Goal: Task Accomplishment & Management: Use online tool/utility

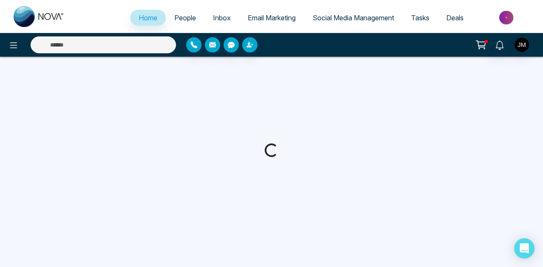
select select "*"
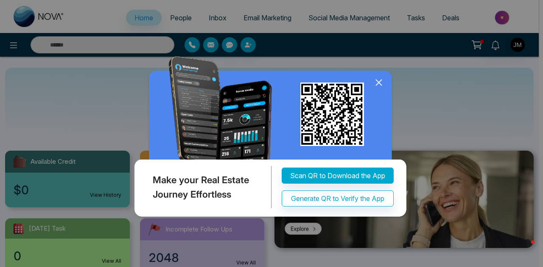
click at [380, 80] on icon at bounding box center [378, 82] width 13 height 13
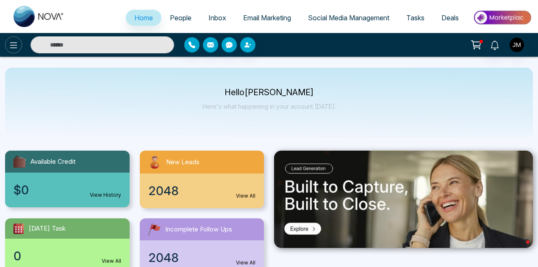
click at [12, 44] on icon at bounding box center [13, 45] width 10 height 10
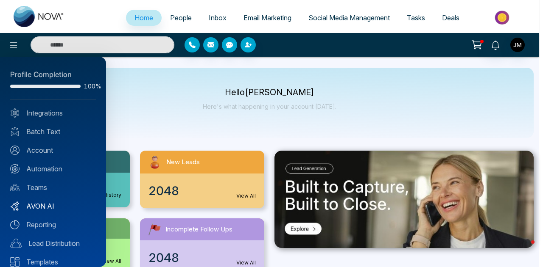
click at [52, 204] on link "AVON AI" at bounding box center [53, 206] width 86 height 10
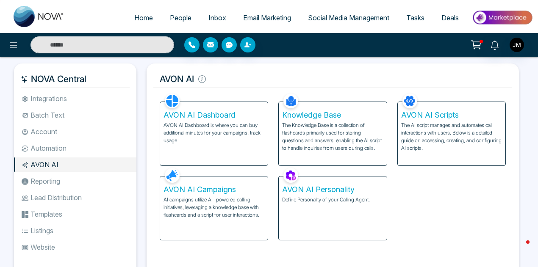
click at [234, 194] on h5 "AVON AI Campaigns" at bounding box center [214, 189] width 101 height 9
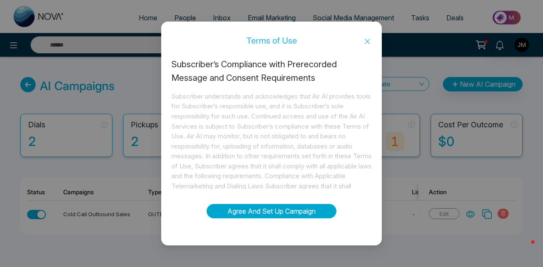
click at [266, 210] on button "Agree And Set Up Campaign" at bounding box center [271, 211] width 130 height 14
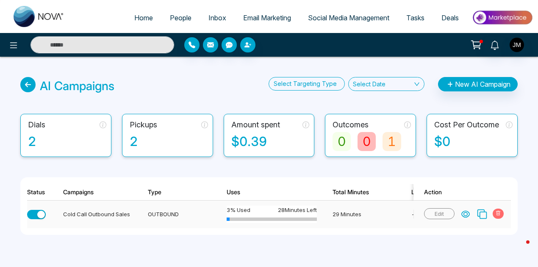
scroll to position [12, 0]
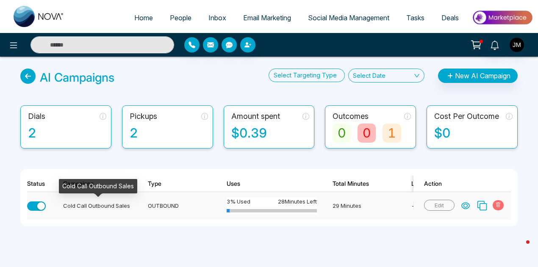
click at [94, 202] on div "Cold Call Outbound Sales" at bounding box center [97, 206] width 69 height 8
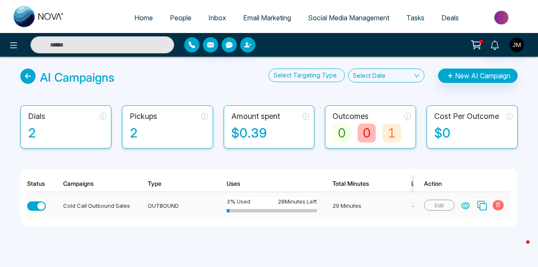
click at [467, 202] on icon at bounding box center [466, 206] width 8 height 8
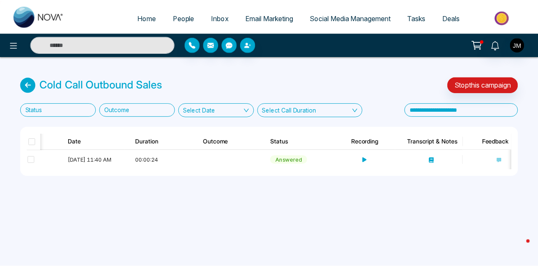
scroll to position [0, 343]
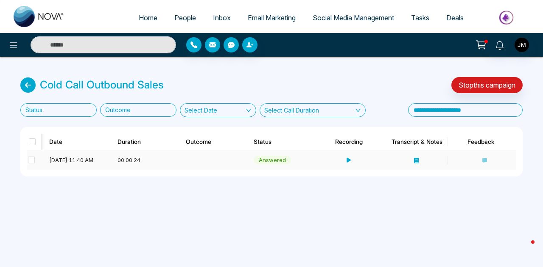
click at [348, 160] on icon at bounding box center [348, 161] width 6 height 6
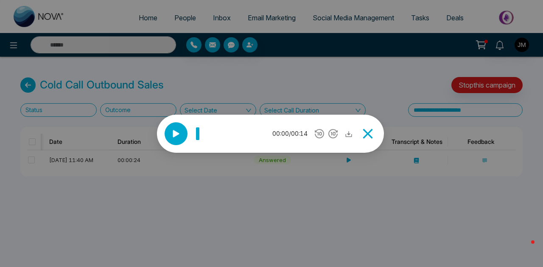
click at [178, 135] on icon at bounding box center [176, 134] width 13 height 13
click at [372, 134] on icon at bounding box center [367, 133] width 17 height 17
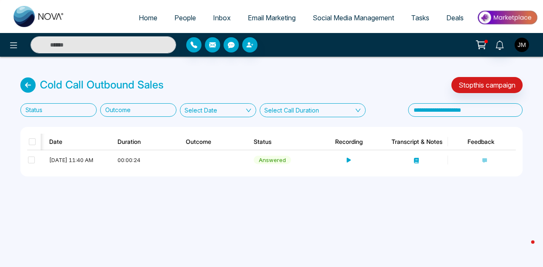
click at [527, 47] on img "button" at bounding box center [521, 45] width 14 height 14
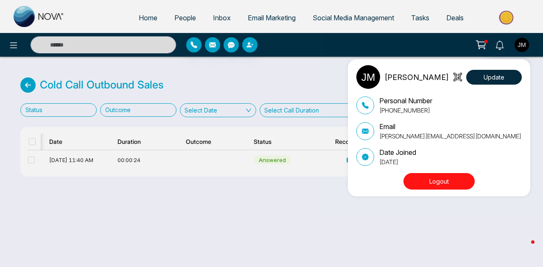
click at [482, 44] on div "[PERSON_NAME] Update Personal Number [PHONE_NUMBER] Email [PERSON_NAME][EMAIL_A…" at bounding box center [271, 133] width 543 height 267
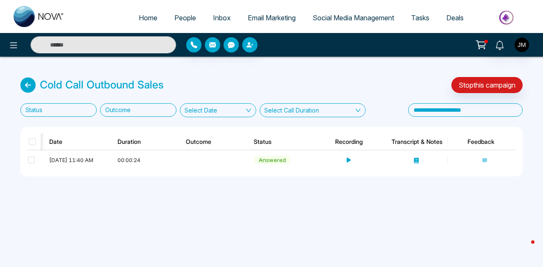
click at [482, 44] on icon at bounding box center [481, 45] width 12 height 12
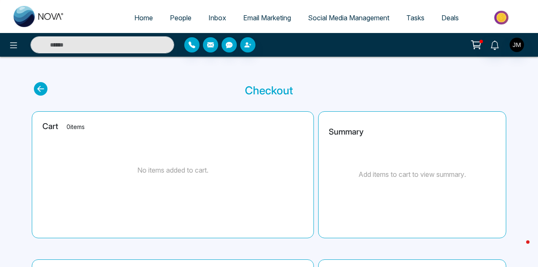
click at [454, 19] on span "Deals" at bounding box center [450, 18] width 17 height 8
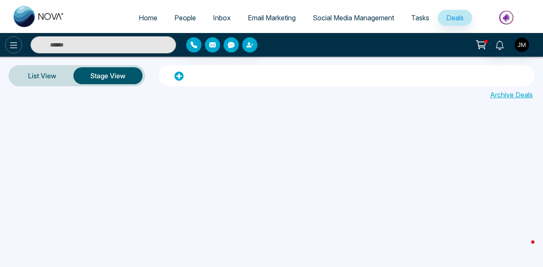
click at [10, 44] on icon at bounding box center [13, 45] width 10 height 10
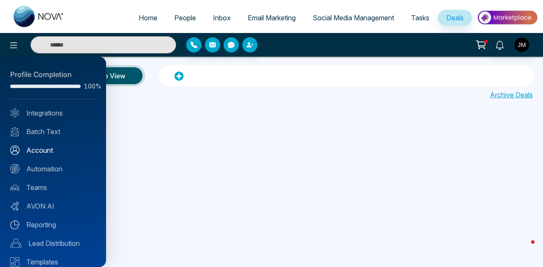
click at [46, 151] on link "Account" at bounding box center [53, 150] width 86 height 10
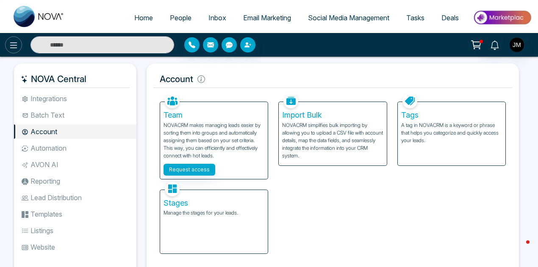
click at [17, 46] on icon at bounding box center [13, 45] width 10 height 10
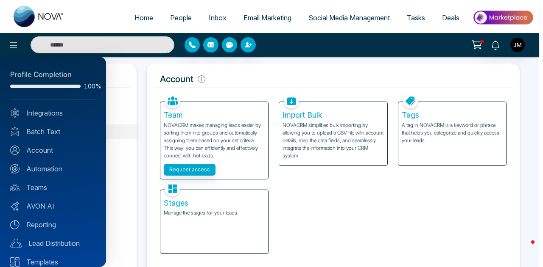
drag, startPoint x: 140, startPoint y: 19, endPoint x: 142, endPoint y: 25, distance: 7.1
click at [140, 19] on div at bounding box center [271, 133] width 543 height 267
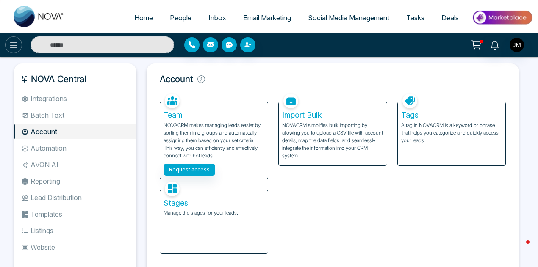
click at [19, 47] on button at bounding box center [13, 44] width 17 height 17
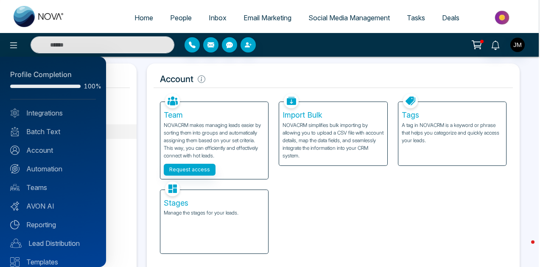
click at [181, 18] on div at bounding box center [271, 133] width 543 height 267
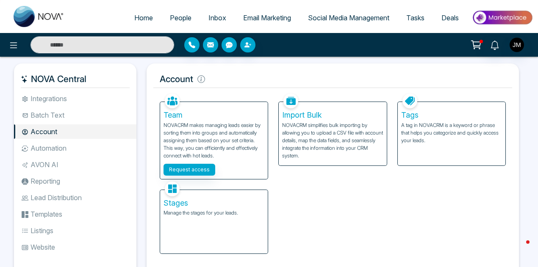
click at [170, 18] on span "People" at bounding box center [181, 18] width 22 height 8
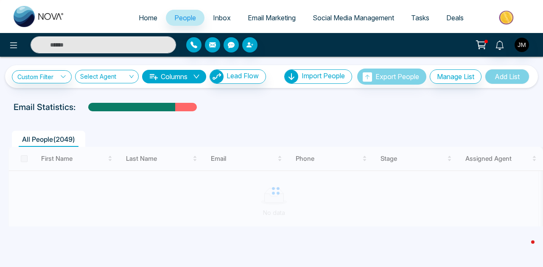
click at [265, 17] on span "Email Marketing" at bounding box center [272, 18] width 48 height 8
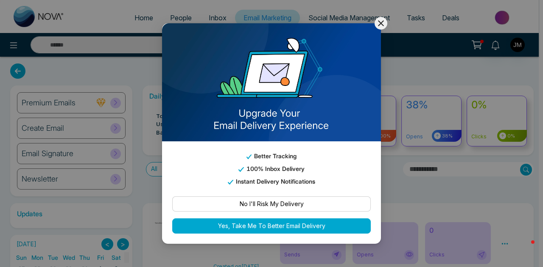
click at [385, 23] on icon at bounding box center [381, 23] width 10 height 10
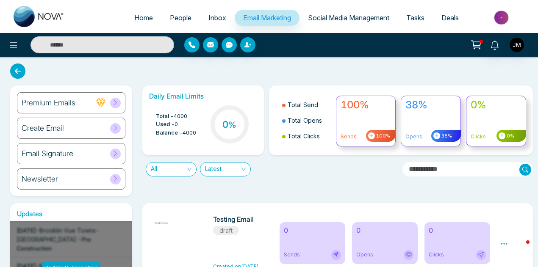
click at [329, 16] on span "Social Media Management" at bounding box center [348, 18] width 81 height 8
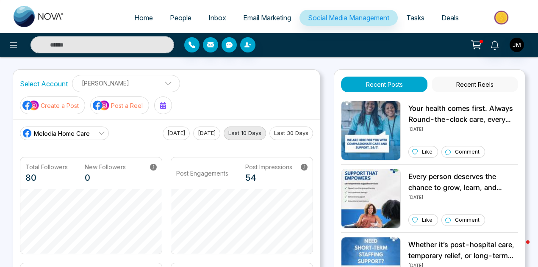
click at [67, 134] on span "Melodia Home Care" at bounding box center [62, 133] width 56 height 9
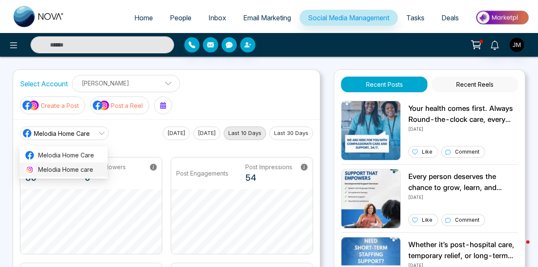
click at [67, 170] on span "Melodia Home care" at bounding box center [70, 169] width 64 height 9
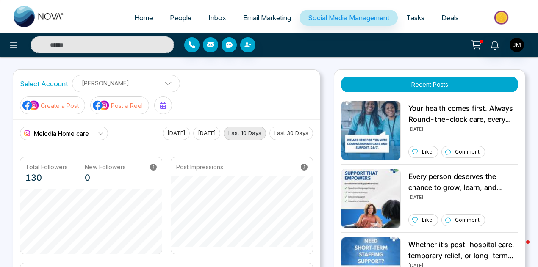
click at [282, 132] on button "Last 30 Days" at bounding box center [292, 134] width 44 height 14
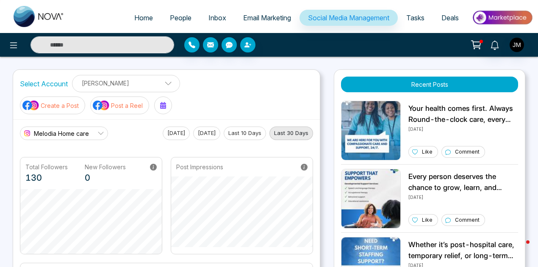
click at [93, 131] on link "Melodia Home care" at bounding box center [64, 134] width 88 height 14
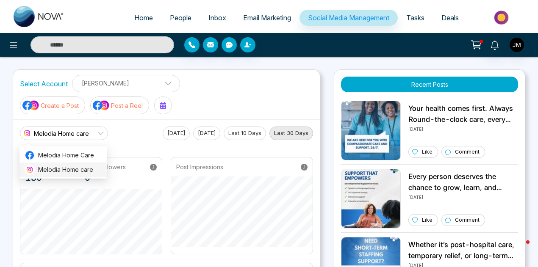
click at [86, 167] on span "Melodia Home care" at bounding box center [70, 169] width 64 height 9
